Goal: Find specific page/section: Find specific page/section

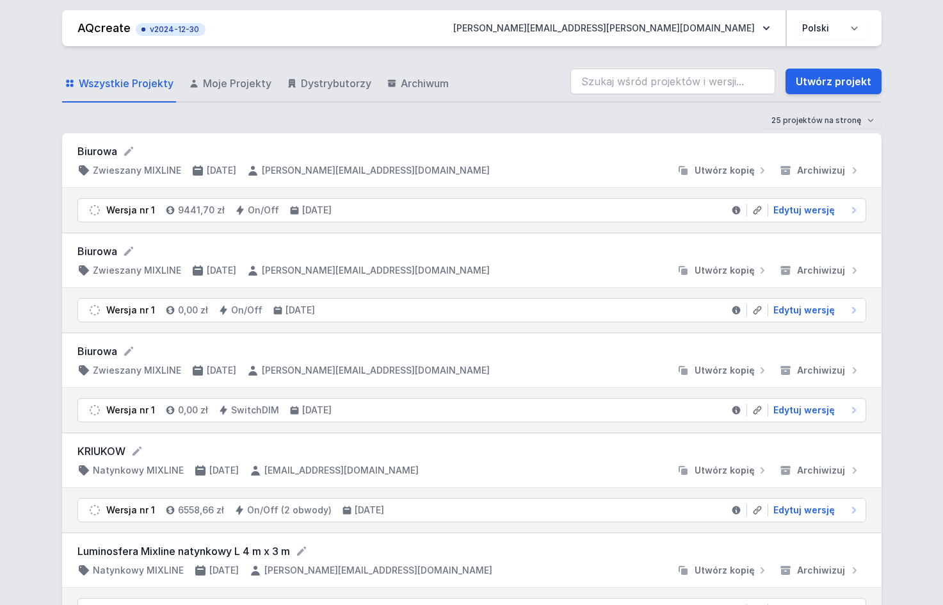
click at [639, 95] on div "Wszystkie Projekty Moje Projekty Dystrybutorzy Archiwum Utwórz projekt" at bounding box center [472, 81] width 820 height 41
drag, startPoint x: 639, startPoint y: 95, endPoint x: 646, endPoint y: 79, distance: 17.2
click at [646, 79] on div "Wszystkie Projekty Moje Projekty Dystrybutorzy Archiwum Utwórz projekt" at bounding box center [472, 81] width 820 height 41
click at [646, 79] on input "search" at bounding box center [673, 82] width 205 height 26
type input "70201-M940-25424-12"
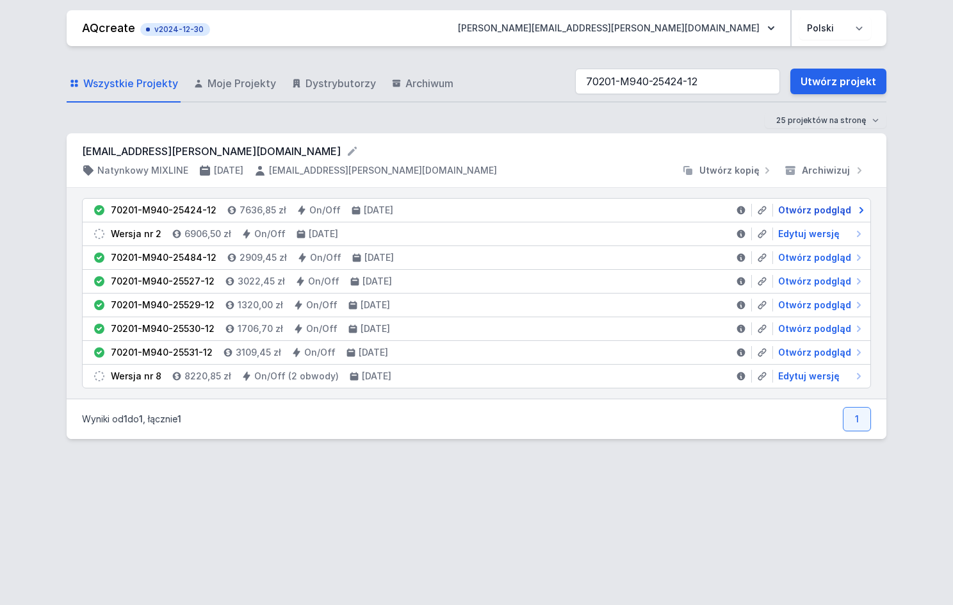
click at [810, 210] on span "Otwórz podgląd" at bounding box center [814, 210] width 73 height 13
select select "4000"
select select "2"
